Goal: Transaction & Acquisition: Purchase product/service

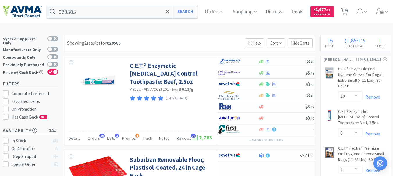
select select "10"
select select "8"
select select "1"
select select "3"
select select "2"
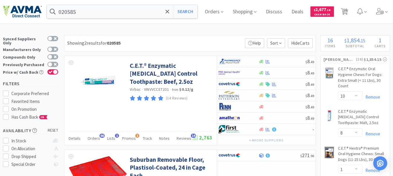
select select "1"
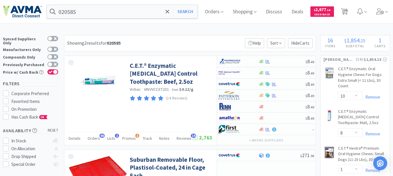
select select "2"
select select "1"
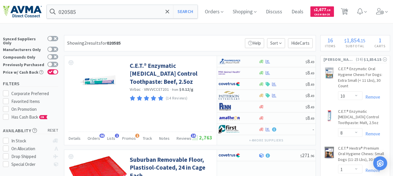
select select "1"
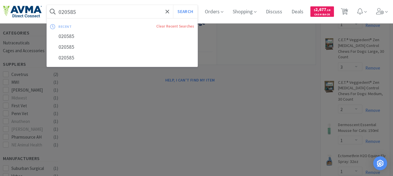
click at [86, 12] on input "020585" at bounding box center [122, 11] width 151 height 13
paste input "50123"
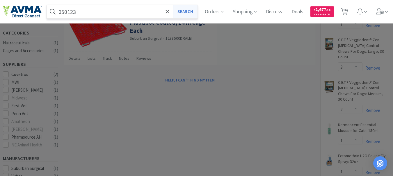
click at [181, 13] on button "Search" at bounding box center [185, 11] width 24 height 13
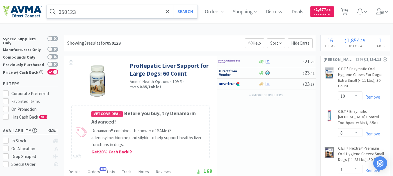
click at [90, 13] on input "050123" at bounding box center [122, 11] width 151 height 13
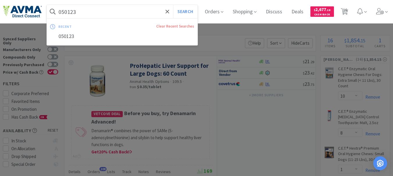
paste input "03976"
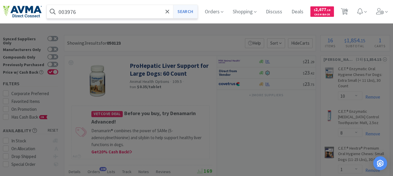
click at [191, 10] on button "Search" at bounding box center [185, 11] width 24 height 13
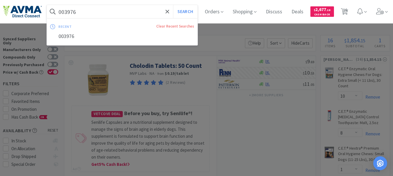
click at [100, 15] on input "003976" at bounding box center [122, 11] width 151 height 13
paste input "78013050"
click at [181, 13] on button "Search" at bounding box center [185, 11] width 24 height 13
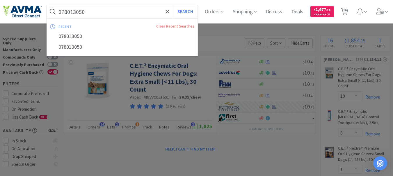
click at [84, 8] on input "078013050" at bounding box center [122, 11] width 151 height 13
paste input "316"
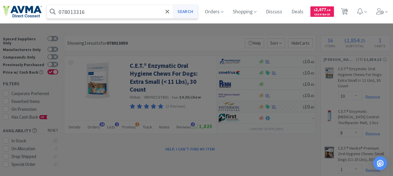
type input "078013316"
click at [189, 11] on button "Search" at bounding box center [185, 11] width 24 height 13
